Goal: Information Seeking & Learning: Check status

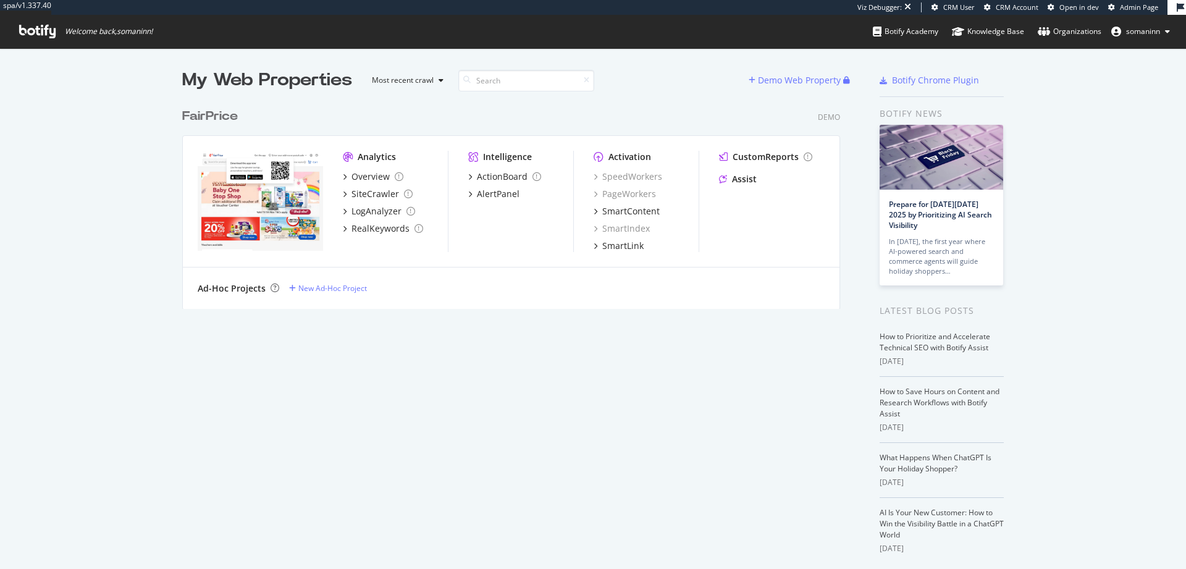
scroll to position [560, 1168]
click at [1142, 32] on span "somaninn" at bounding box center [1143, 31] width 34 height 11
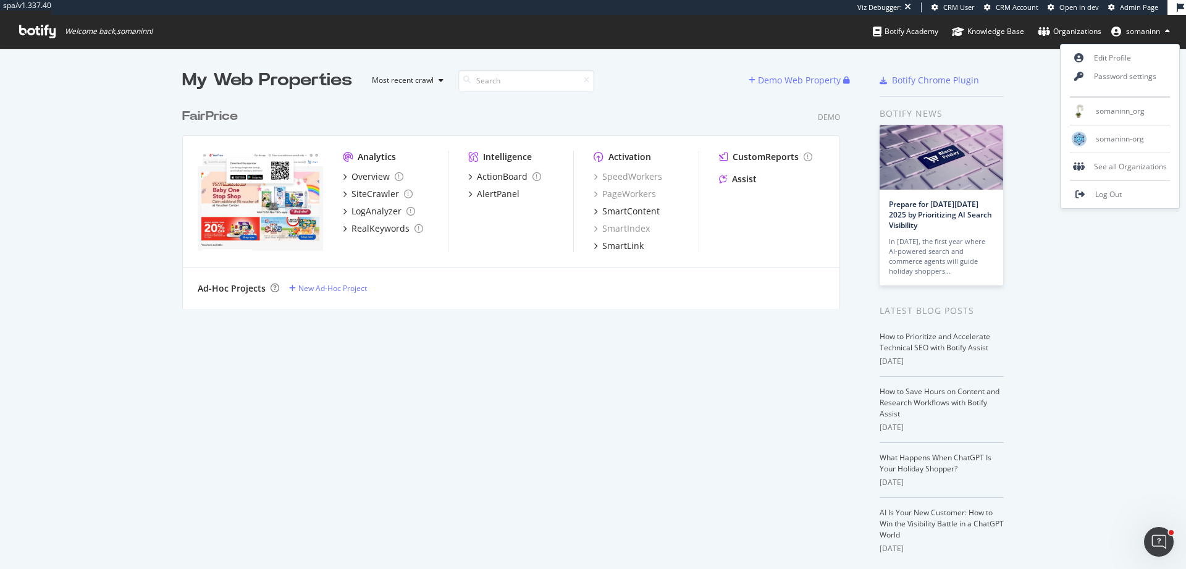
scroll to position [0, 0]
click at [1128, 61] on link "Edit Profile" at bounding box center [1120, 58] width 119 height 19
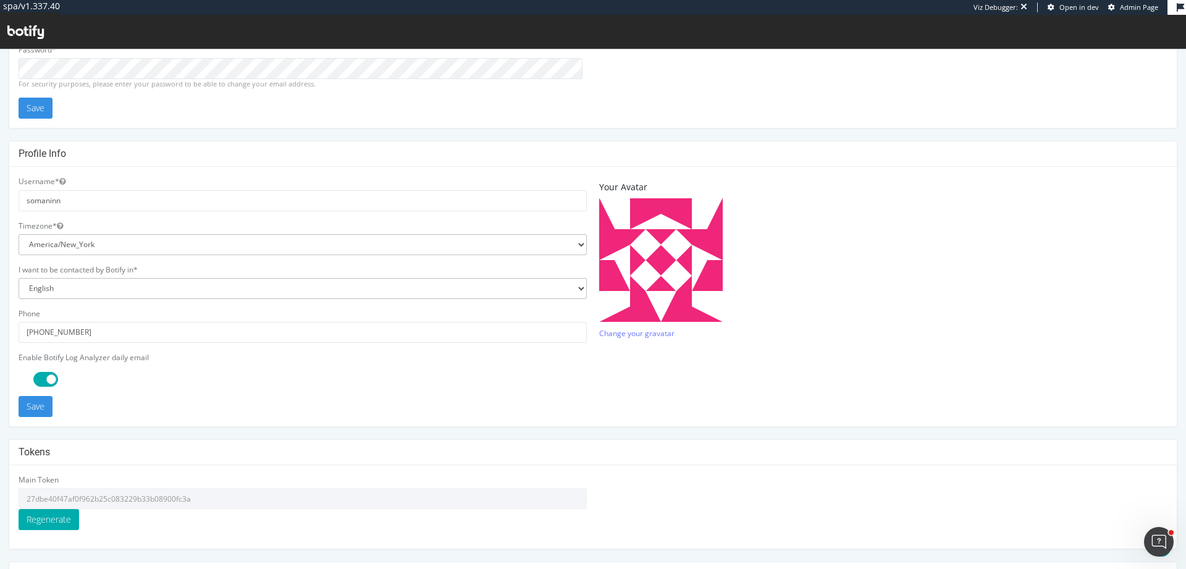
scroll to position [258, 0]
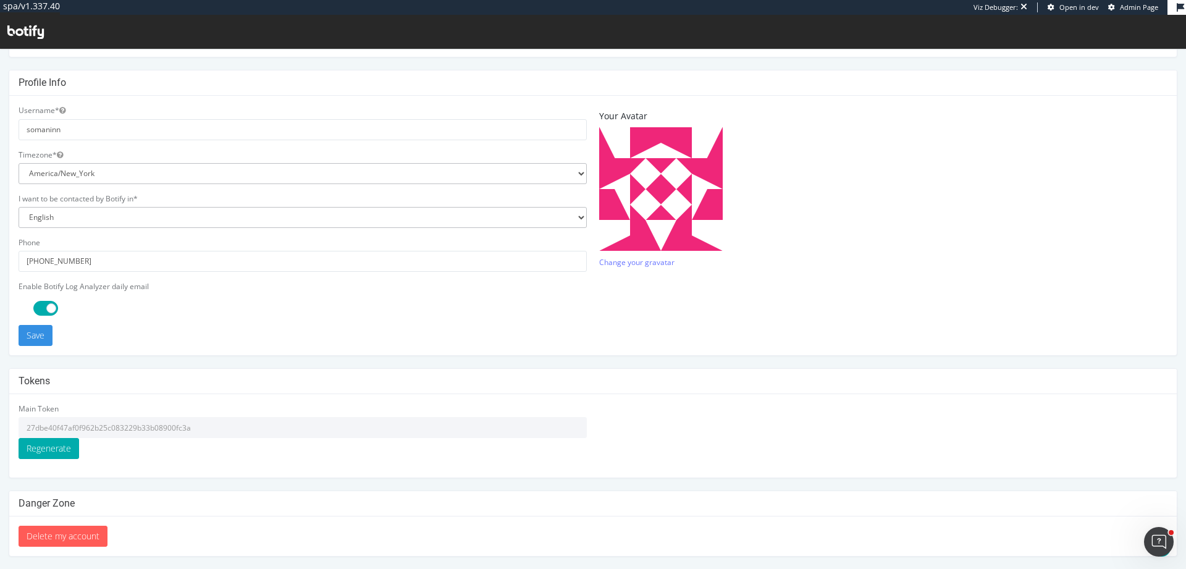
click at [134, 422] on input "27dbe40f47af0f962b25c083229b33b08900fc3a" at bounding box center [303, 427] width 568 height 21
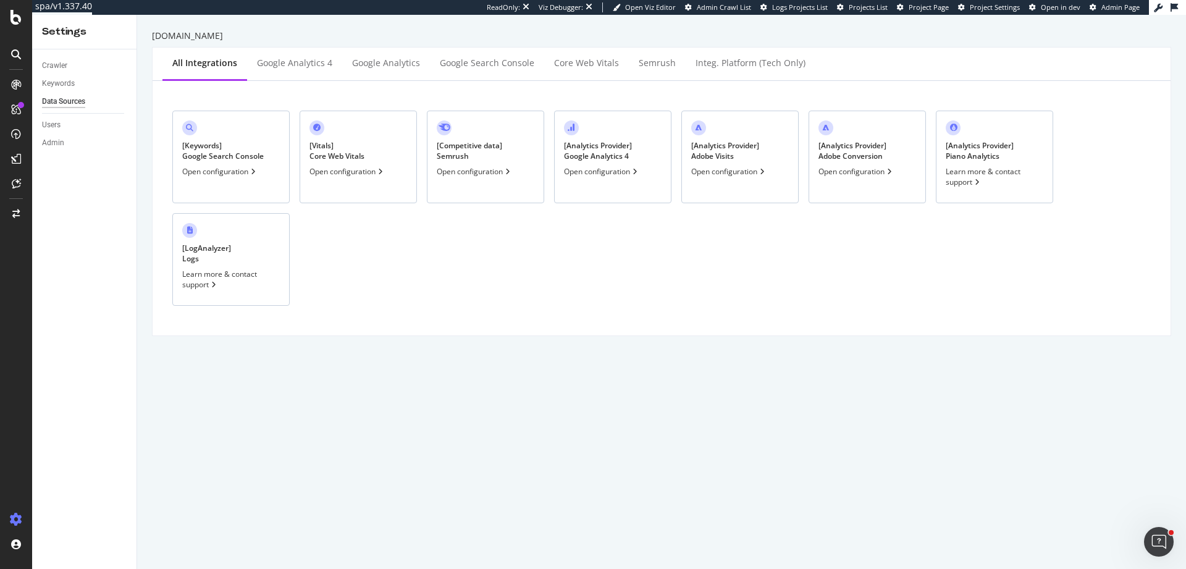
click at [744, 166] on div "Open configuration" at bounding box center [729, 171] width 76 height 11
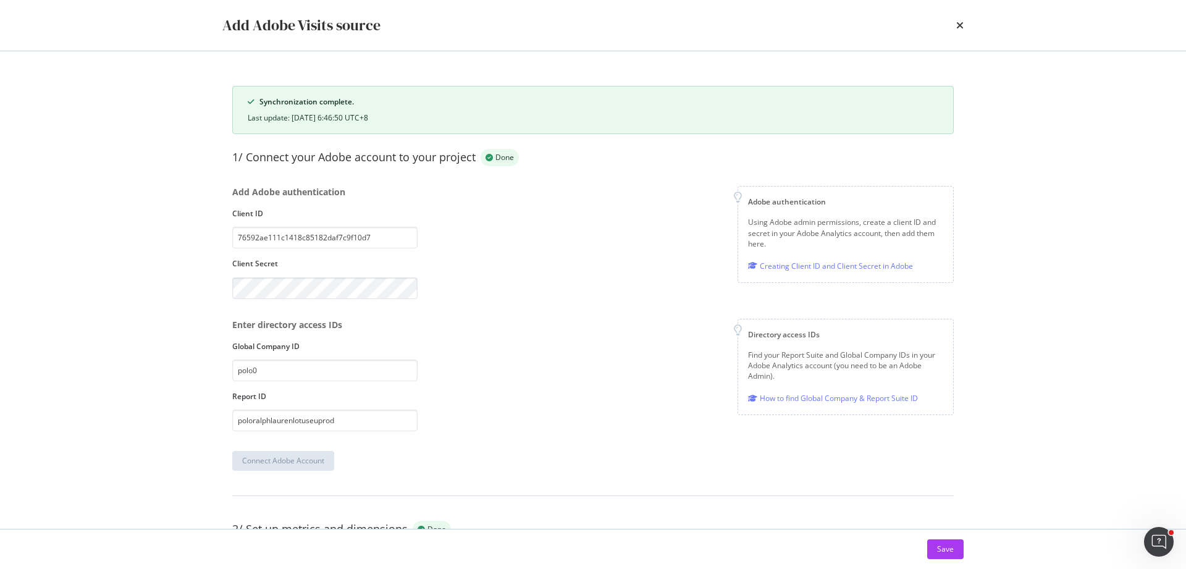
click at [962, 31] on div "times" at bounding box center [959, 25] width 7 height 21
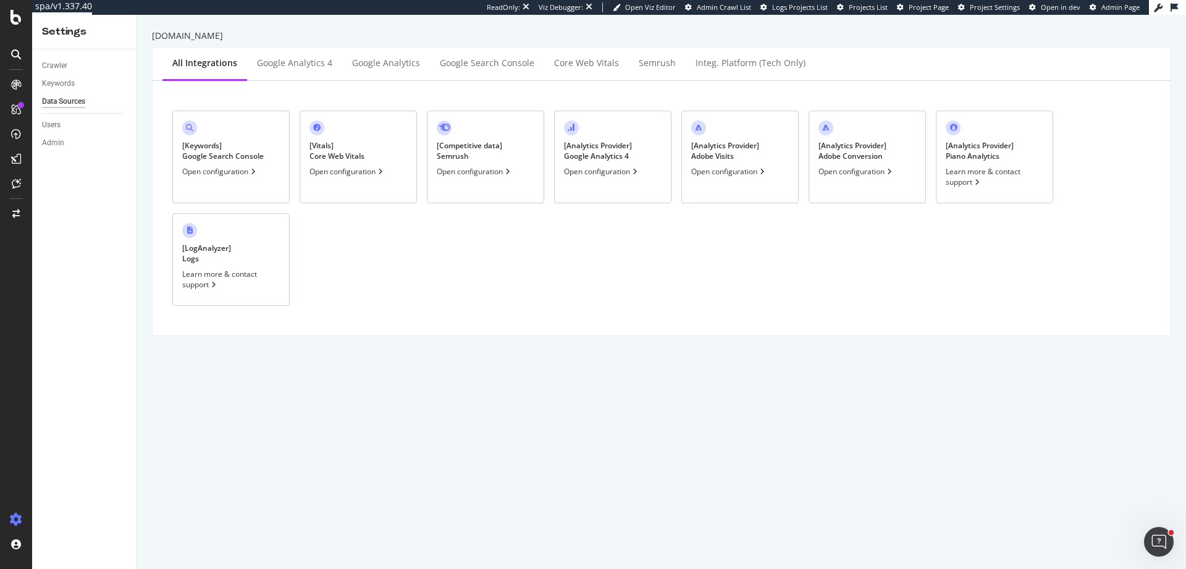
click at [861, 161] on div "[ Analytics Provider ] Adobe Conversion" at bounding box center [853, 150] width 68 height 21
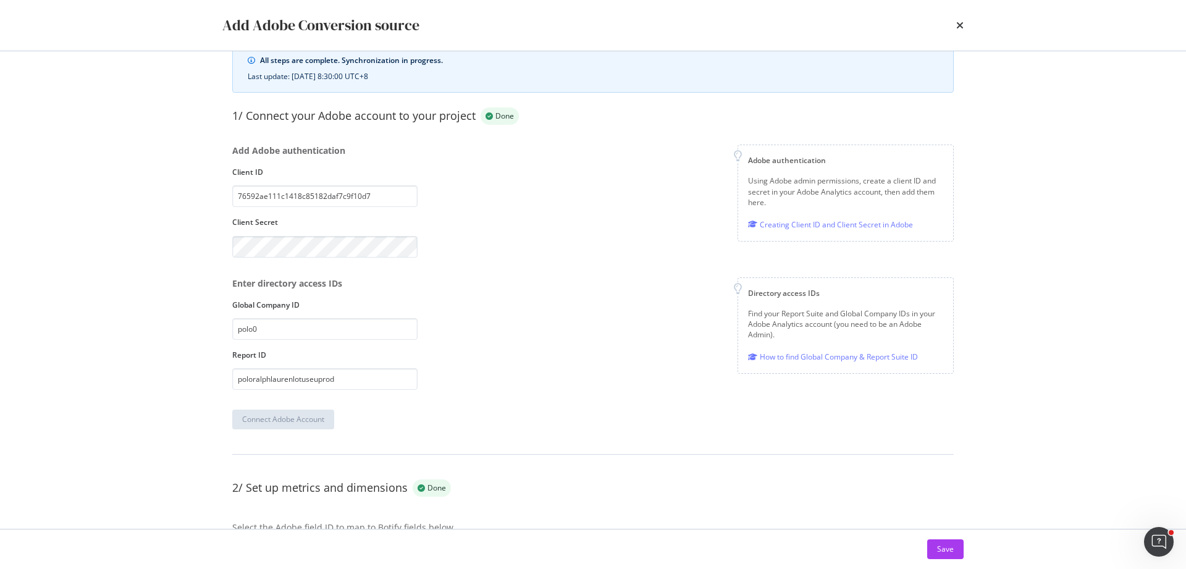
scroll to position [303, 0]
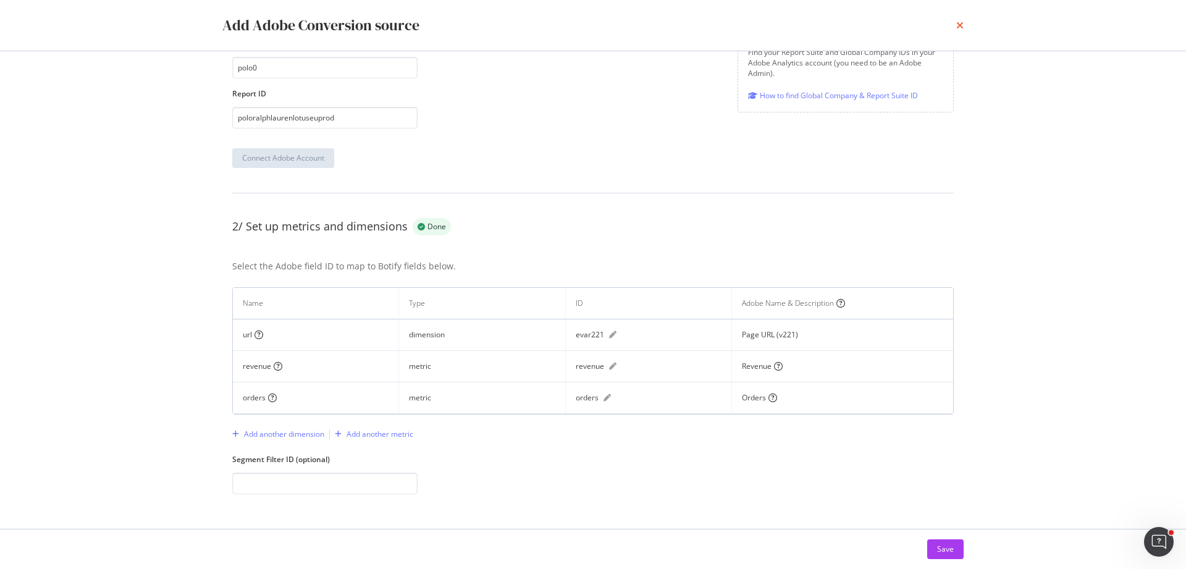
click at [961, 25] on icon "times" at bounding box center [959, 25] width 7 height 10
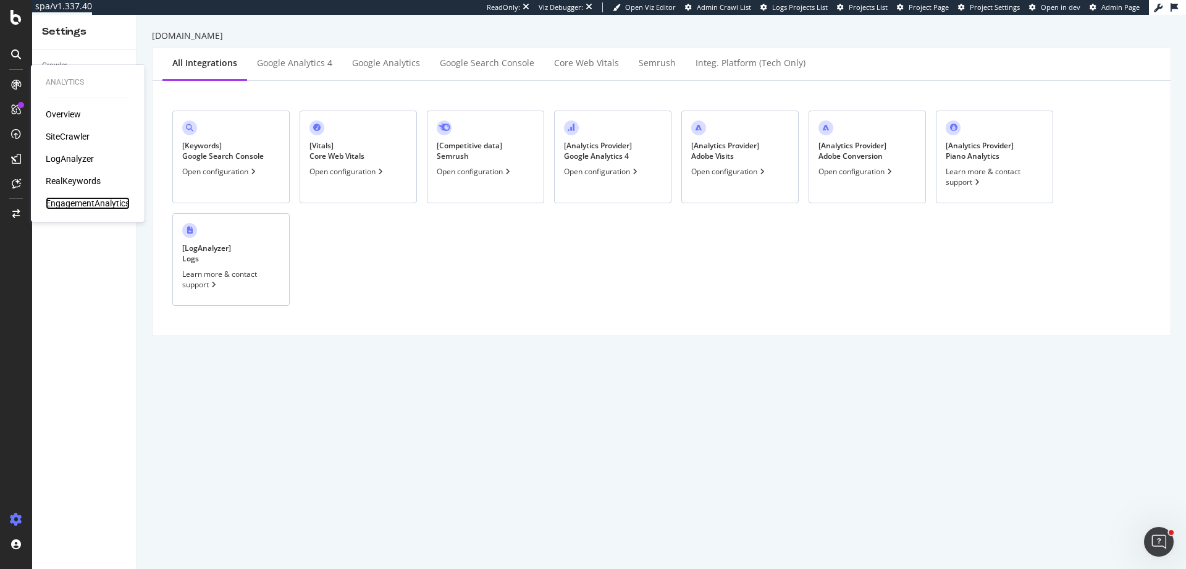
click at [65, 201] on div "EngagementAnalytics" at bounding box center [88, 203] width 84 height 12
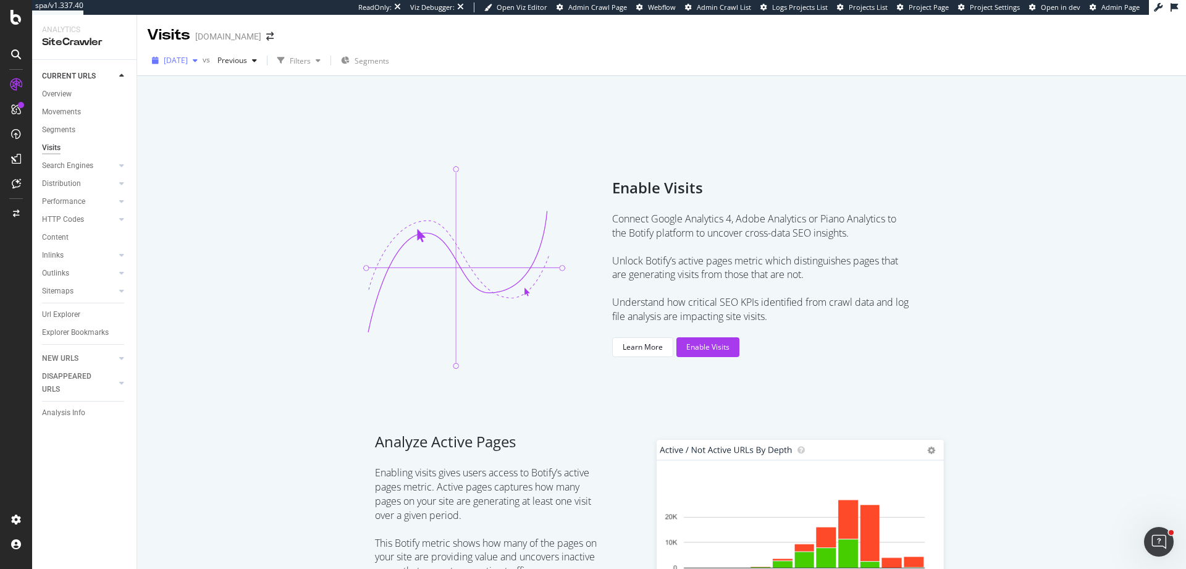
click at [200, 67] on div "[DATE]" at bounding box center [175, 60] width 56 height 19
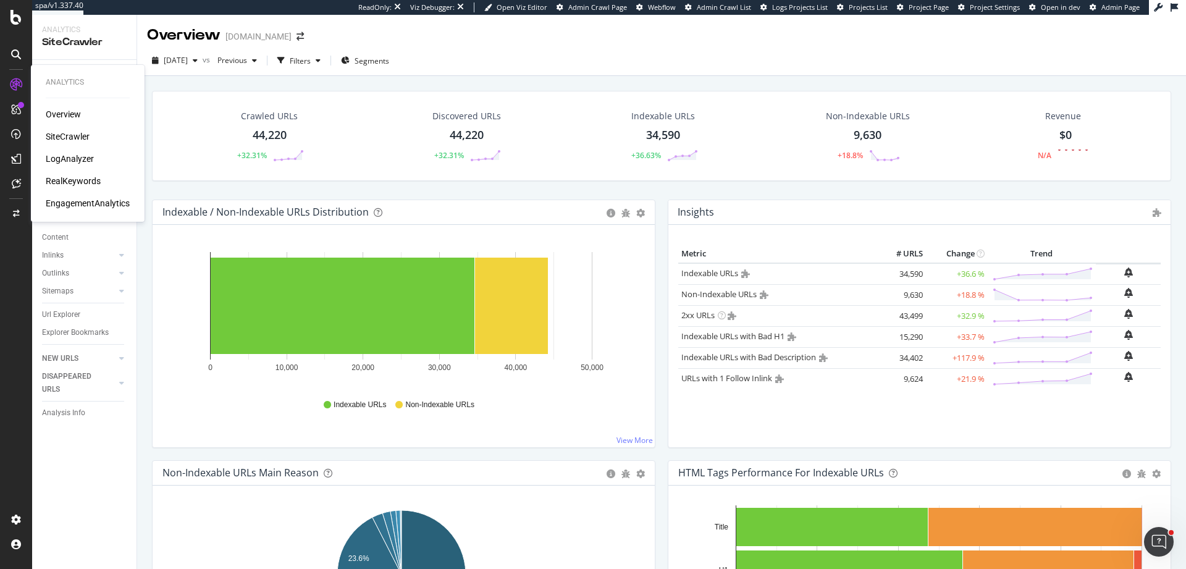
click at [82, 203] on div "EngagementAnalytics" at bounding box center [88, 203] width 84 height 12
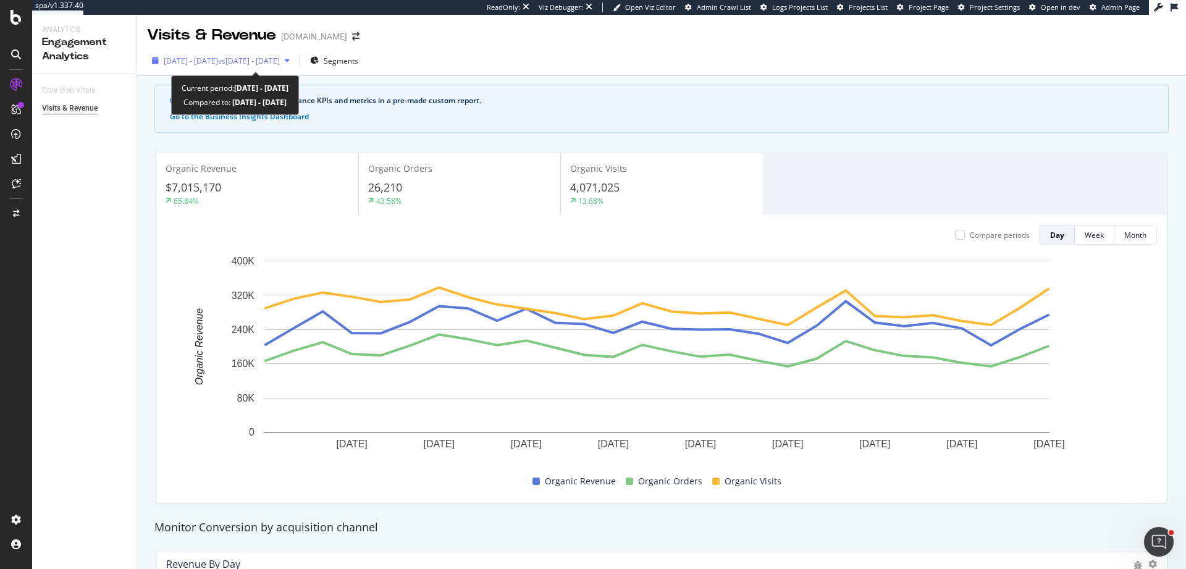
click at [206, 65] on span "2025 Aug. 25th - Sep. 21st" at bounding box center [191, 61] width 54 height 11
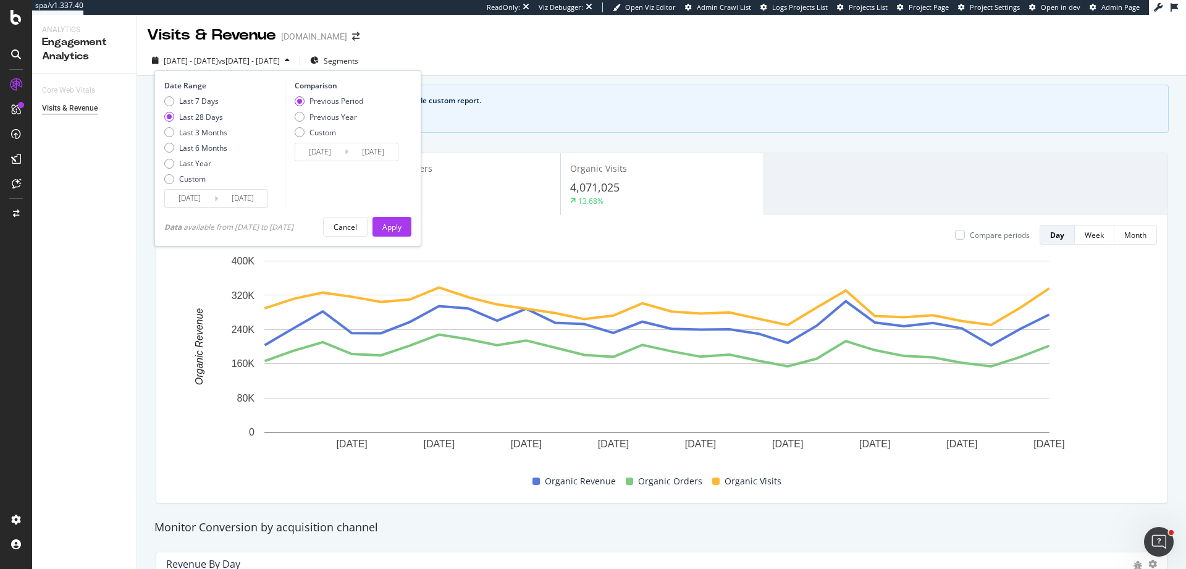
click at [206, 65] on span "2025 Aug. 25th - Sep. 21st" at bounding box center [191, 61] width 54 height 11
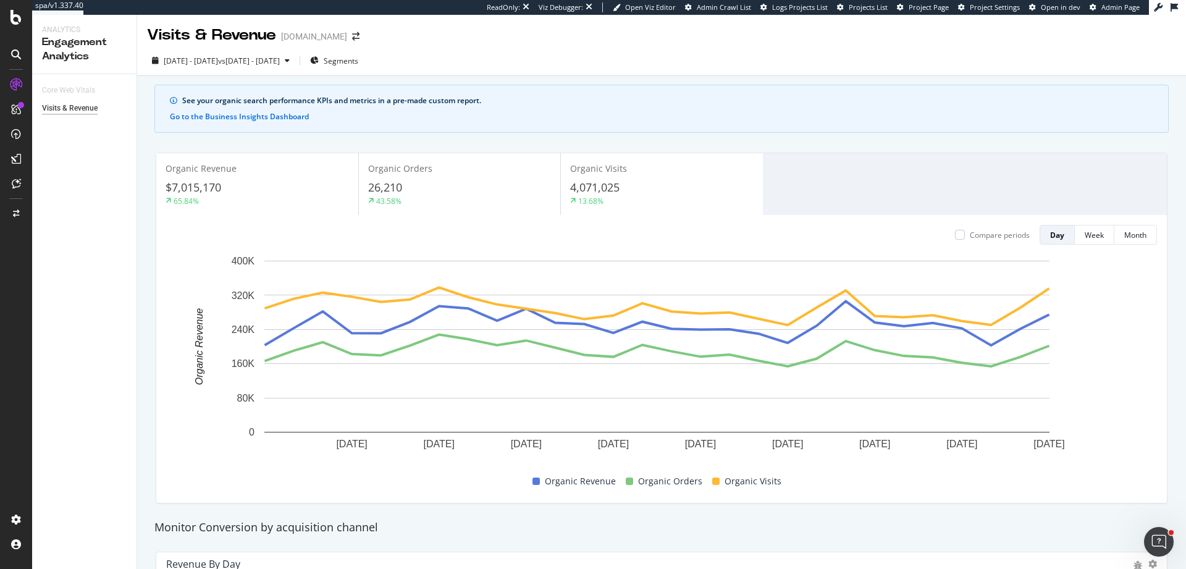
click at [723, 68] on div "2025 Aug. 25th - Sep. 21st vs 2025 Jul. 28th - Aug. 24th Segments" at bounding box center [661, 63] width 1049 height 25
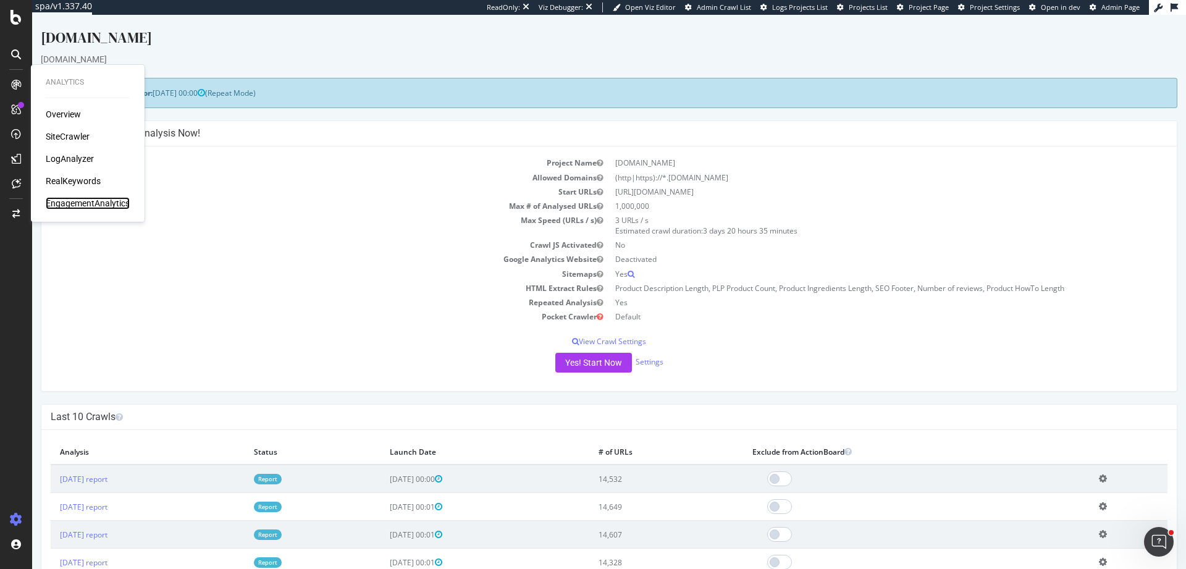
click at [86, 200] on div "EngagementAnalytics" at bounding box center [88, 203] width 84 height 12
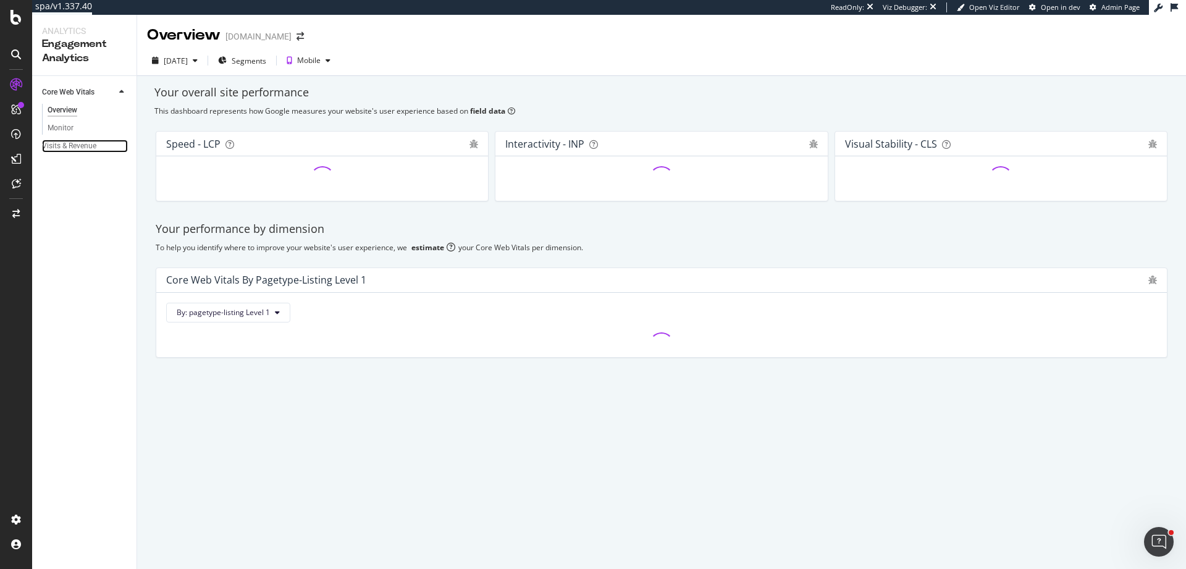
drag, startPoint x: 69, startPoint y: 151, endPoint x: 411, endPoint y: 3, distance: 373.0
click at [69, 150] on div "Visits & Revenue" at bounding box center [69, 146] width 54 height 13
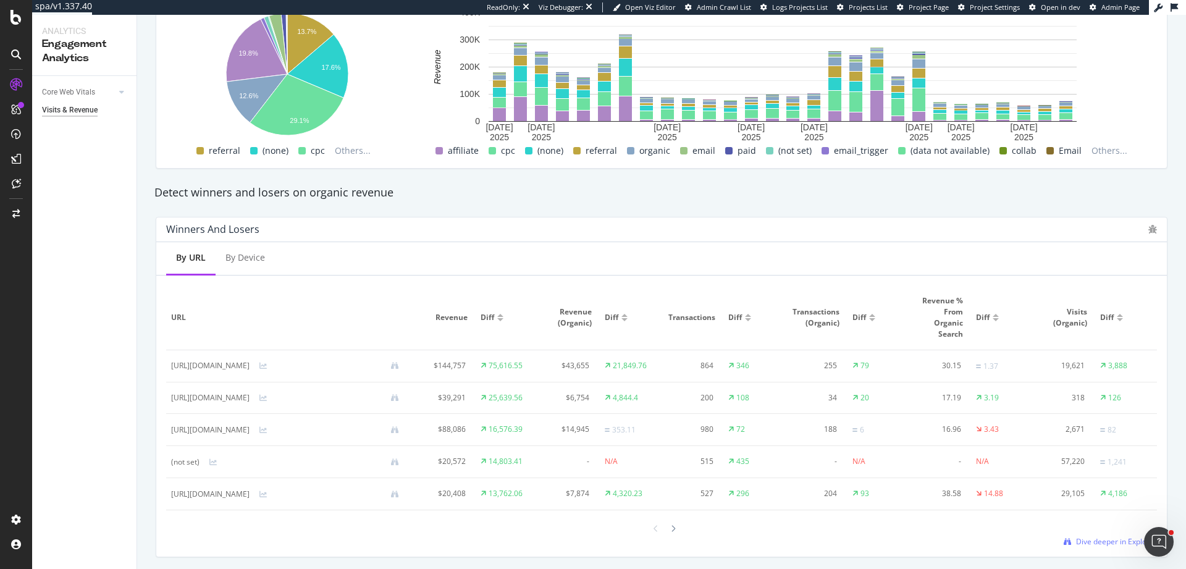
scroll to position [660, 0]
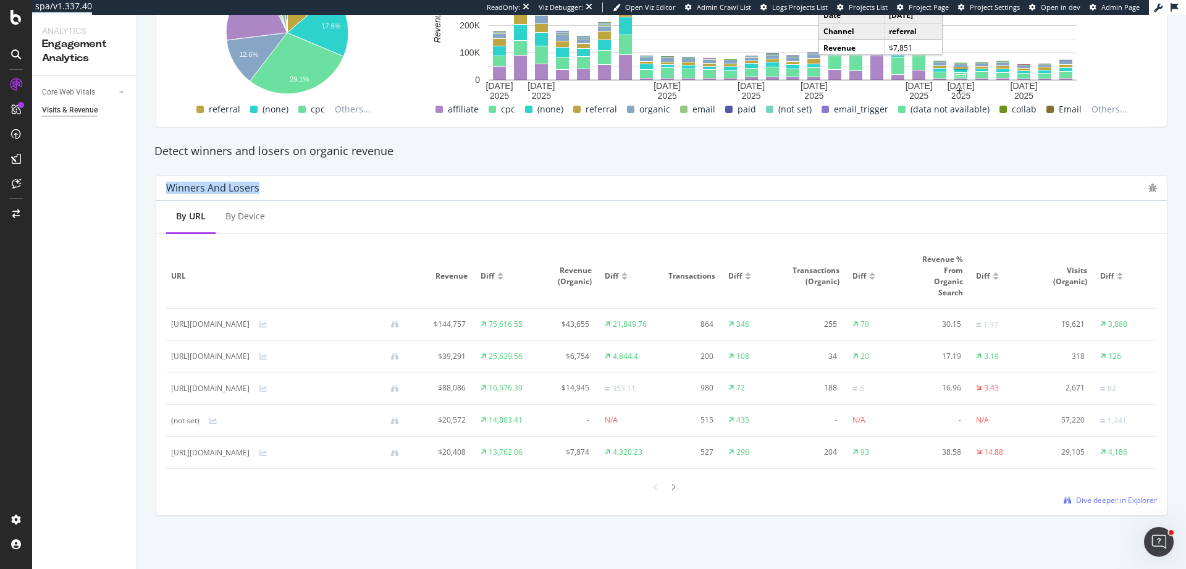
drag, startPoint x: 287, startPoint y: 177, endPoint x: 246, endPoint y: 116, distance: 73.0
click at [167, 182] on div "Winners And Losers" at bounding box center [654, 188] width 976 height 12
copy div "Winners And Losers"
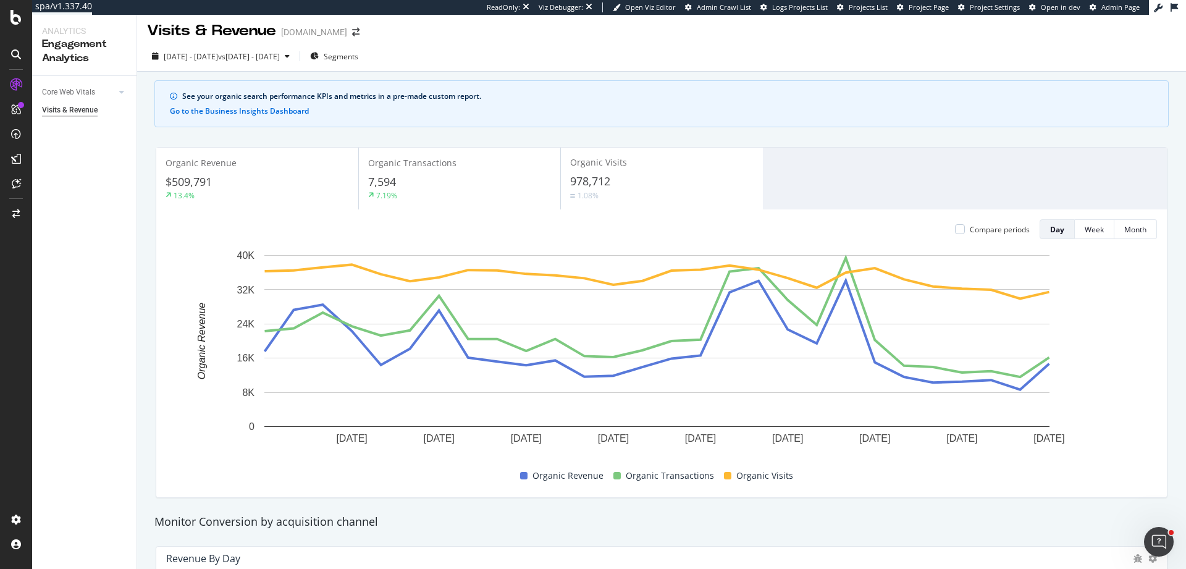
scroll to position [0, 0]
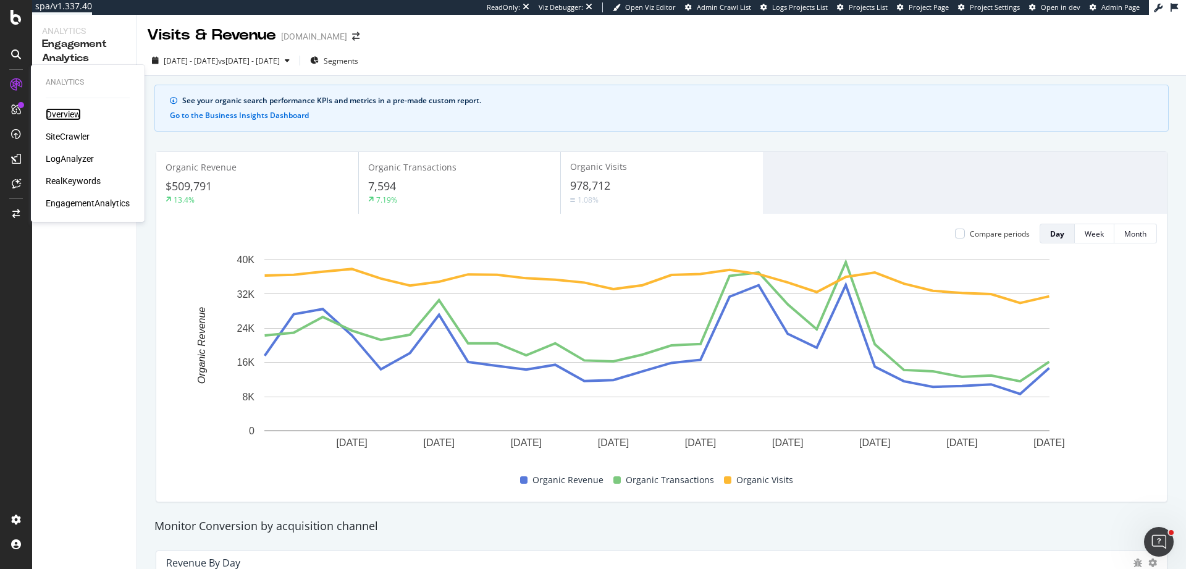
click at [67, 116] on div "Overview" at bounding box center [63, 114] width 35 height 12
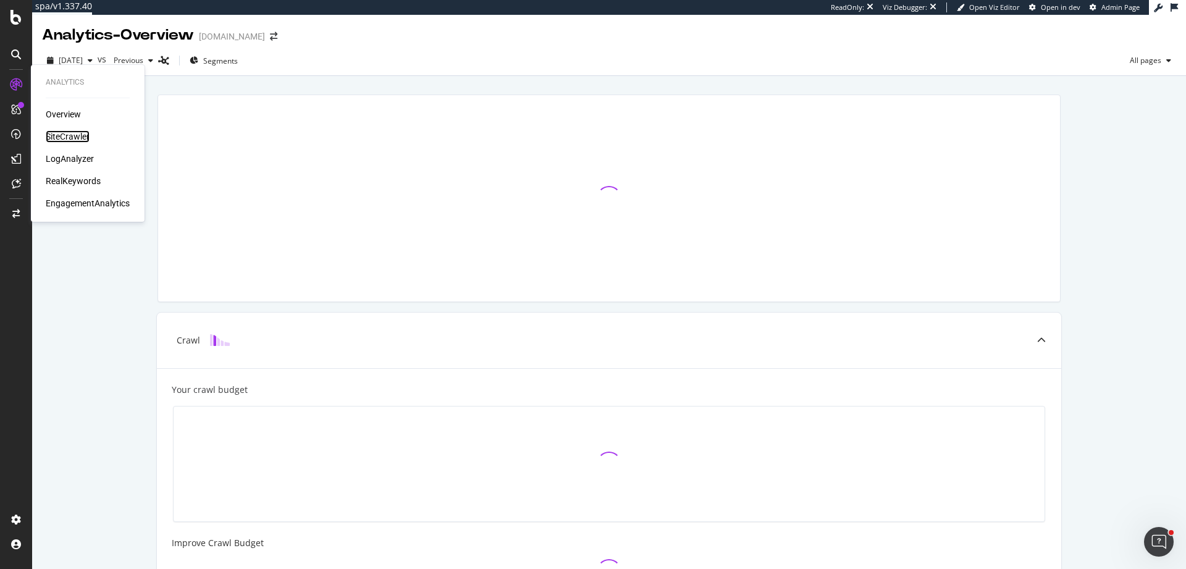
click at [81, 132] on div "SiteCrawler" at bounding box center [68, 136] width 44 height 12
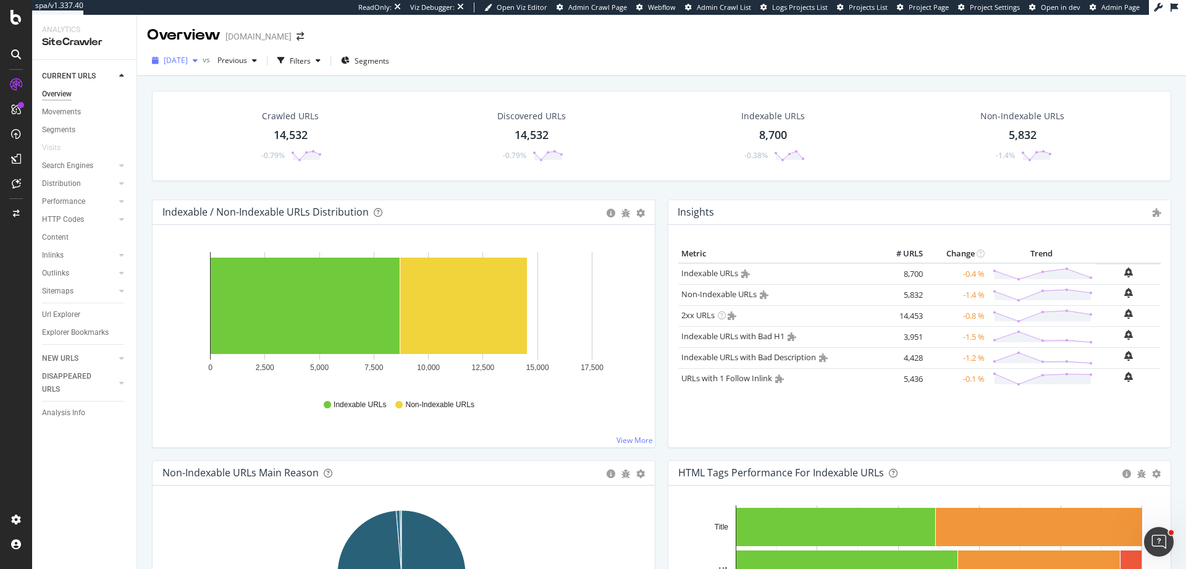
click at [188, 63] on span "[DATE]" at bounding box center [176, 60] width 24 height 11
click at [216, 127] on div "2025 Sep. 12th" at bounding box center [197, 127] width 64 height 11
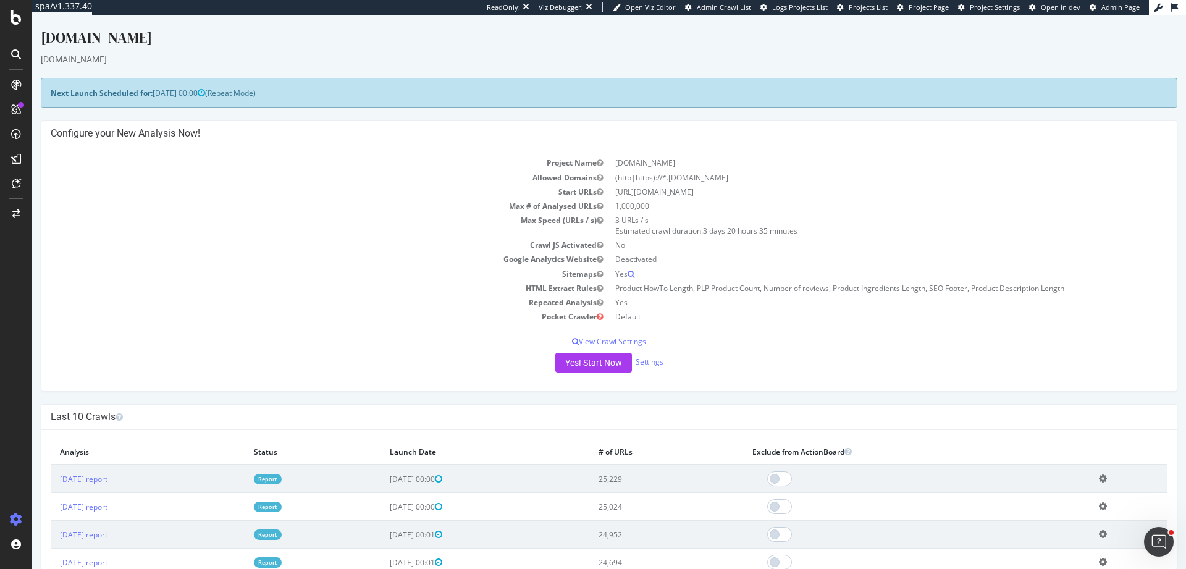
click at [106, 491] on td "[DATE] report" at bounding box center [148, 479] width 194 height 28
click at [107, 485] on td "[DATE] report" at bounding box center [148, 479] width 194 height 28
click at [107, 484] on td "[DATE] report" at bounding box center [148, 479] width 194 height 28
click at [106, 481] on link "[DATE] report" at bounding box center [84, 479] width 48 height 11
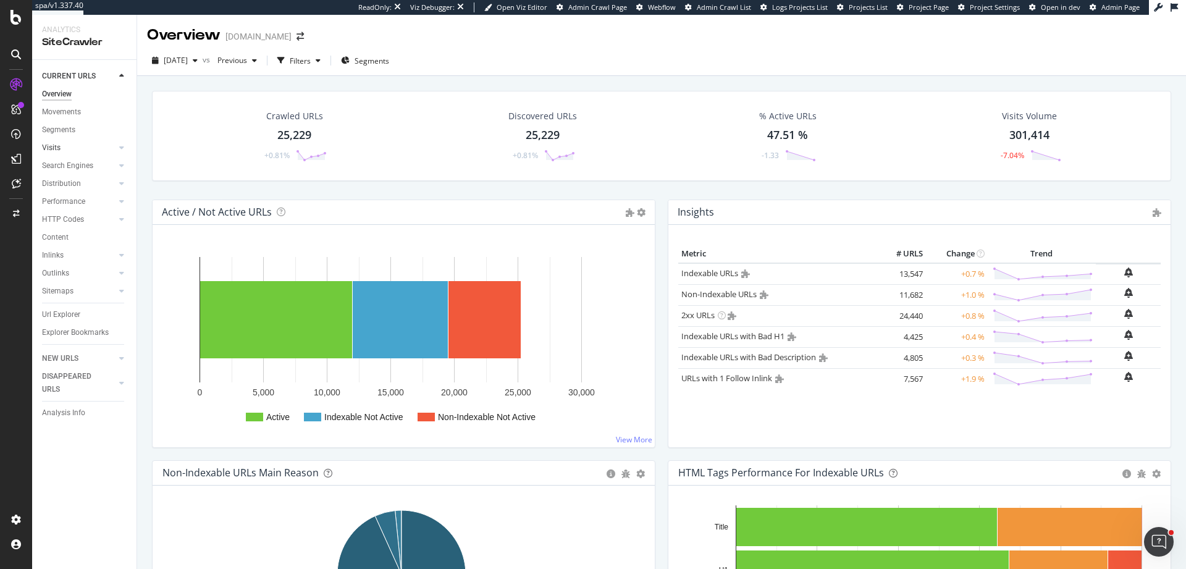
click at [61, 148] on link "Visits" at bounding box center [79, 147] width 74 height 13
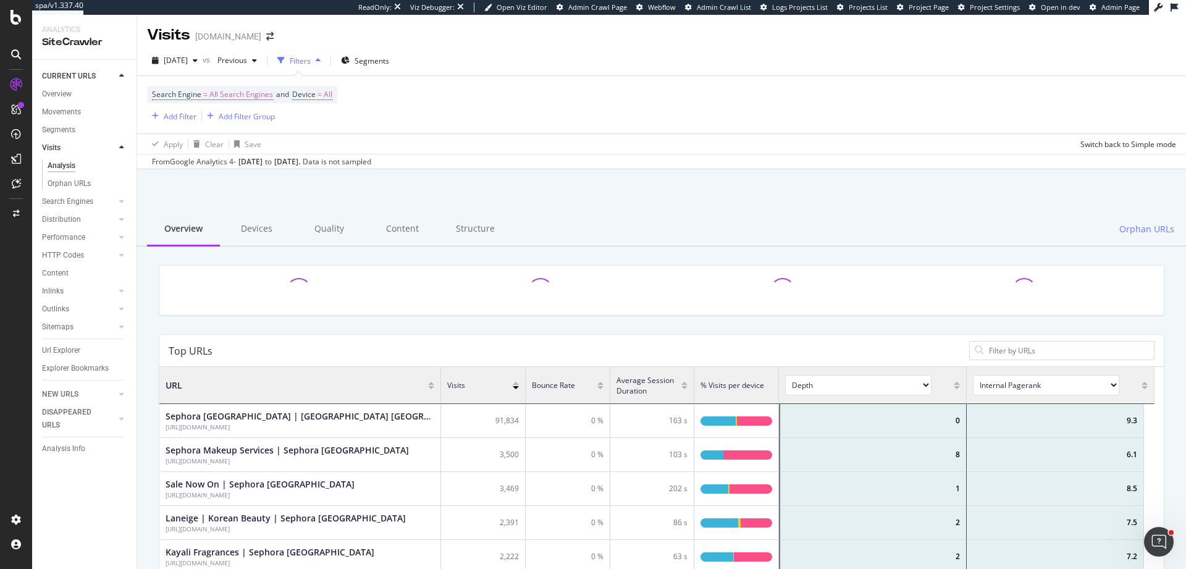
scroll to position [361, 986]
click at [83, 186] on div "Orphan URLs" at bounding box center [69, 183] width 43 height 13
